Goal: Information Seeking & Learning: Learn about a topic

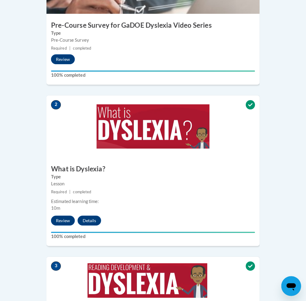
scroll to position [286, 0]
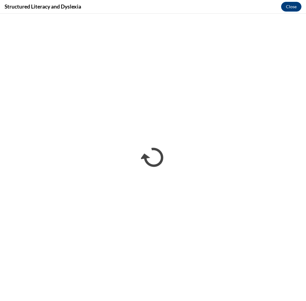
scroll to position [0, 0]
